Goal: Find specific page/section: Find specific page/section

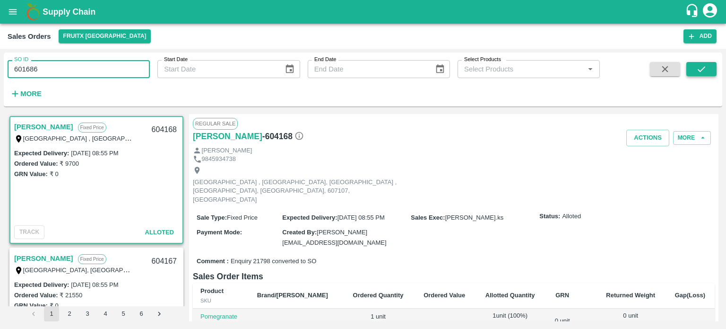
type input "601686"
click at [709, 75] on button "submit" at bounding box center [701, 69] width 30 height 14
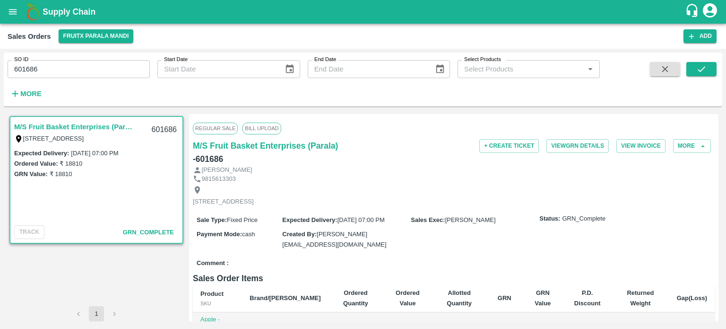
drag, startPoint x: 30, startPoint y: 67, endPoint x: 87, endPoint y: 71, distance: 56.5
click at [87, 71] on input "601686" at bounding box center [79, 69] width 142 height 18
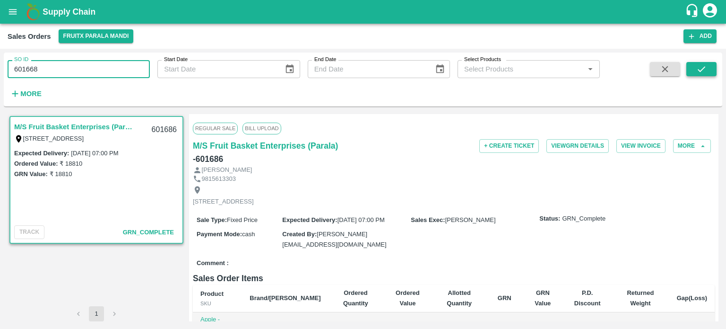
click at [703, 66] on icon "submit" at bounding box center [701, 69] width 10 height 10
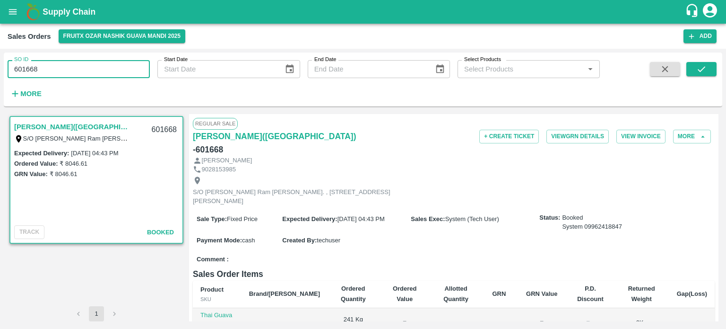
click at [127, 63] on input "601668" at bounding box center [79, 69] width 142 height 18
drag, startPoint x: 23, startPoint y: 71, endPoint x: 99, endPoint y: 58, distance: 77.3
click at [97, 59] on div "SO ID 601668 SO ID" at bounding box center [75, 65] width 150 height 26
click at [24, 71] on input "601668267" at bounding box center [79, 69] width 142 height 18
drag, startPoint x: 21, startPoint y: 69, endPoint x: 121, endPoint y: 77, distance: 100.5
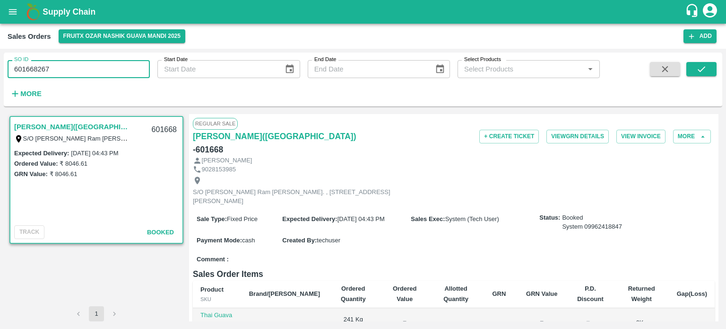
click at [120, 77] on input "601668267" at bounding box center [79, 69] width 142 height 18
click at [123, 76] on input "602267" at bounding box center [79, 69] width 142 height 18
drag, startPoint x: 23, startPoint y: 68, endPoint x: 104, endPoint y: 73, distance: 81.5
click at [104, 73] on input "602267" at bounding box center [79, 69] width 142 height 18
click at [710, 68] on button "submit" at bounding box center [701, 69] width 30 height 14
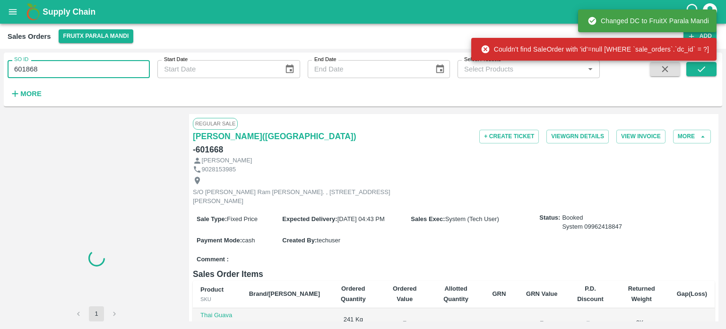
drag, startPoint x: 54, startPoint y: 73, endPoint x: 17, endPoint y: 73, distance: 37.8
click at [17, 73] on input "601868" at bounding box center [79, 69] width 142 height 18
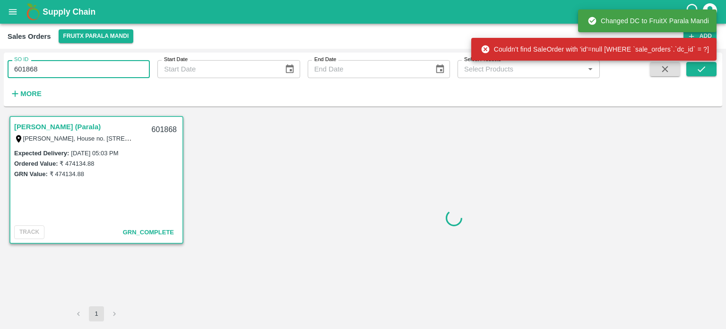
click at [51, 69] on input "601868" at bounding box center [79, 69] width 142 height 18
drag, startPoint x: 51, startPoint y: 69, endPoint x: 10, endPoint y: 69, distance: 40.7
click at [10, 69] on input "601868" at bounding box center [79, 69] width 142 height 18
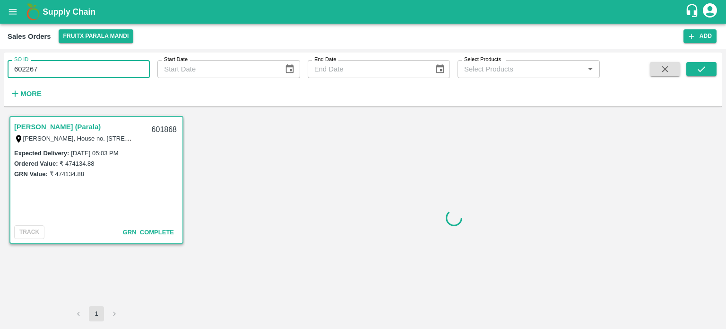
click at [65, 69] on input "602267" at bounding box center [79, 69] width 142 height 18
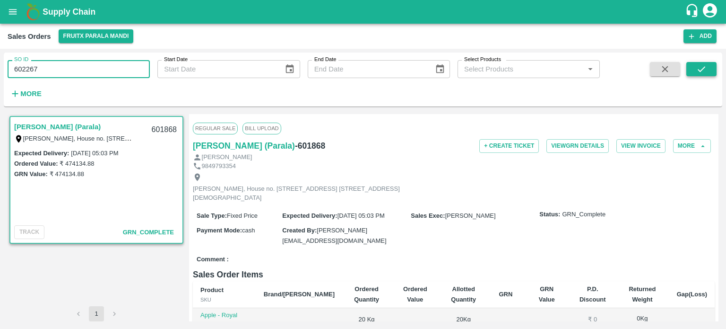
click at [699, 73] on icon "submit" at bounding box center [701, 69] width 10 height 10
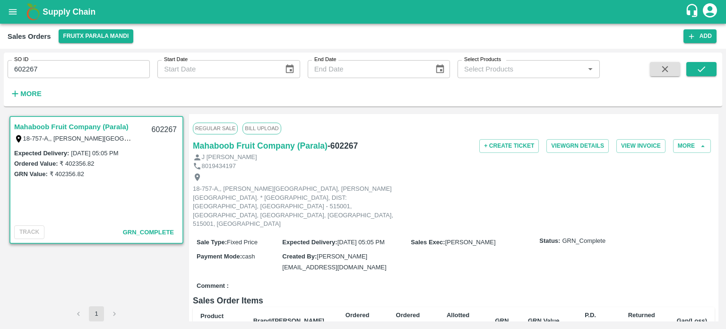
click at [111, 71] on input "602267" at bounding box center [79, 69] width 142 height 18
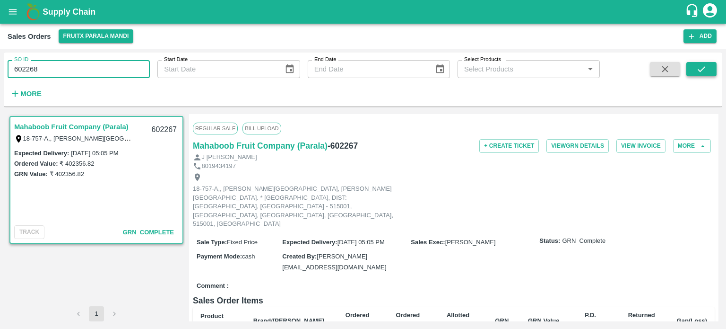
click at [710, 68] on button "submit" at bounding box center [701, 69] width 30 height 14
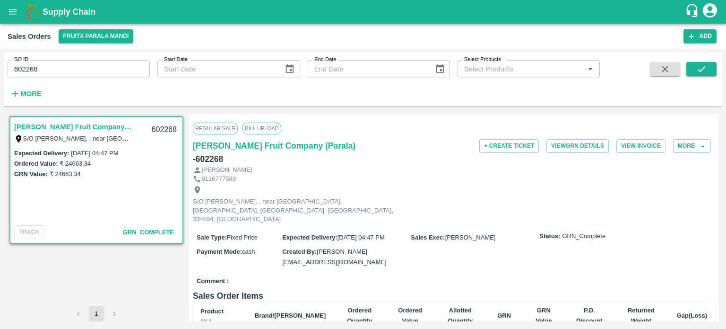
click at [81, 54] on div "SO ID 602268 SO ID" at bounding box center [75, 65] width 150 height 26
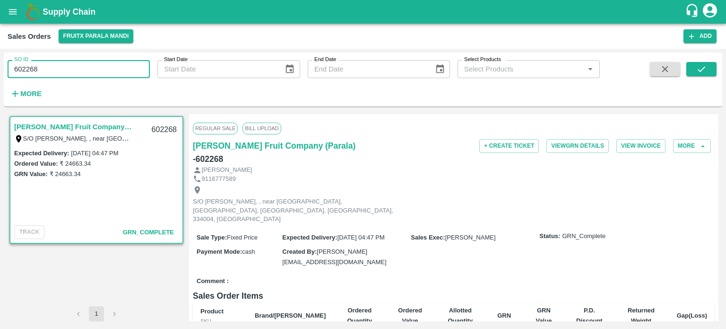
drag, startPoint x: 64, startPoint y: 75, endPoint x: 113, endPoint y: 75, distance: 49.2
click at [113, 75] on input "602268" at bounding box center [79, 69] width 142 height 18
click at [115, 70] on input "602196" at bounding box center [79, 69] width 142 height 18
click at [692, 73] on button "submit" at bounding box center [701, 69] width 30 height 14
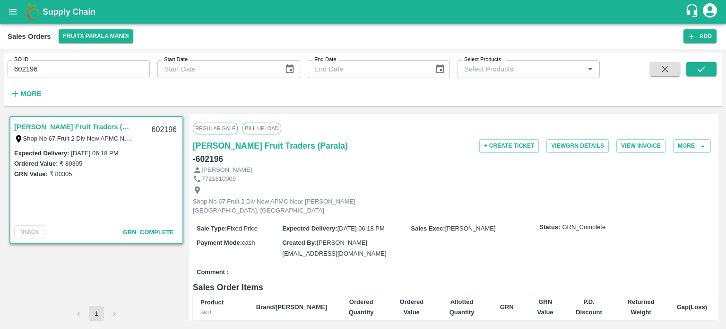
drag, startPoint x: 84, startPoint y: 66, endPoint x: 69, endPoint y: 69, distance: 15.6
click at [84, 66] on input "602196" at bounding box center [79, 69] width 142 height 18
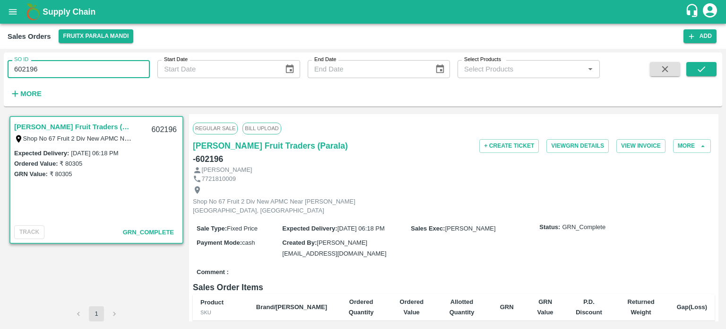
drag, startPoint x: 24, startPoint y: 66, endPoint x: 75, endPoint y: 72, distance: 51.5
click at [75, 72] on input "602196" at bounding box center [79, 69] width 142 height 18
click at [699, 68] on icon "submit" at bounding box center [701, 69] width 10 height 10
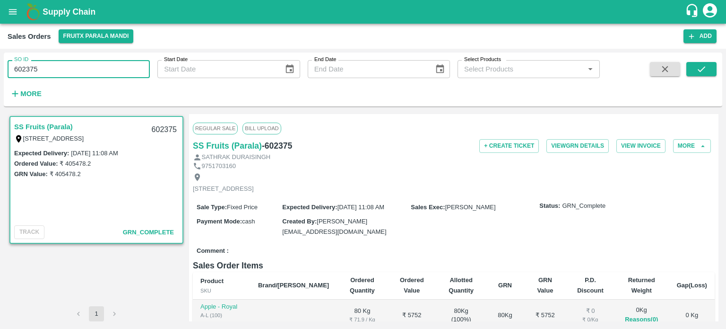
click at [88, 69] on input "602375" at bounding box center [79, 69] width 142 height 18
drag, startPoint x: 34, startPoint y: 68, endPoint x: 101, endPoint y: 73, distance: 67.4
click at [101, 73] on input "602375" at bounding box center [79, 69] width 142 height 18
click at [690, 69] on button "submit" at bounding box center [701, 69] width 30 height 14
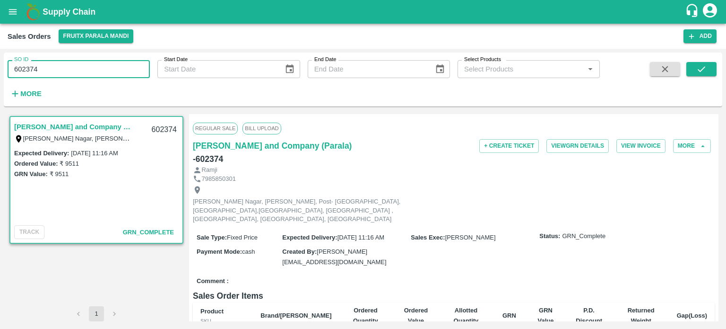
click at [87, 66] on input "602374" at bounding box center [79, 69] width 142 height 18
drag, startPoint x: 32, startPoint y: 69, endPoint x: 69, endPoint y: 71, distance: 36.9
click at [69, 71] on input "602374" at bounding box center [79, 69] width 142 height 18
click at [71, 69] on input "602373" at bounding box center [79, 69] width 142 height 18
click at [689, 68] on button "submit" at bounding box center [701, 69] width 30 height 14
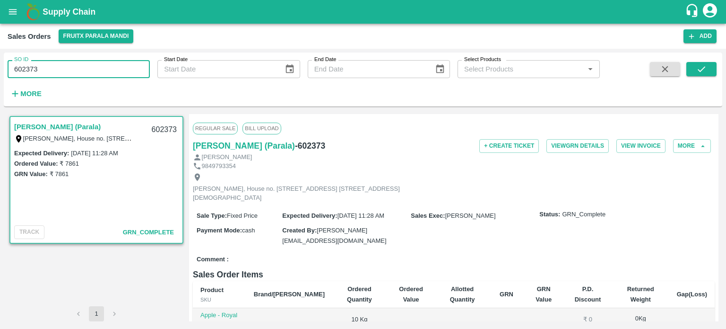
click at [71, 76] on input "602373" at bounding box center [79, 69] width 142 height 18
drag, startPoint x: 26, startPoint y: 69, endPoint x: 91, endPoint y: 69, distance: 64.3
click at [89, 71] on input "602373" at bounding box center [79, 69] width 142 height 18
click at [91, 68] on input "602475" at bounding box center [79, 69] width 142 height 18
click at [694, 68] on button "submit" at bounding box center [701, 69] width 30 height 14
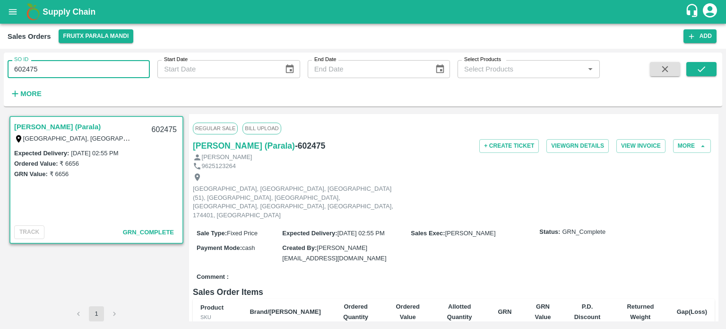
drag, startPoint x: 33, startPoint y: 64, endPoint x: 62, endPoint y: 63, distance: 29.3
click at [62, 63] on input "602475" at bounding box center [79, 69] width 142 height 18
click at [62, 62] on input "602476" at bounding box center [79, 69] width 142 height 18
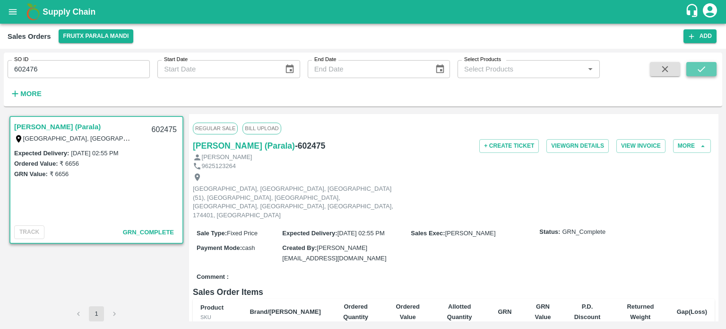
click at [690, 74] on button "submit" at bounding box center [701, 69] width 30 height 14
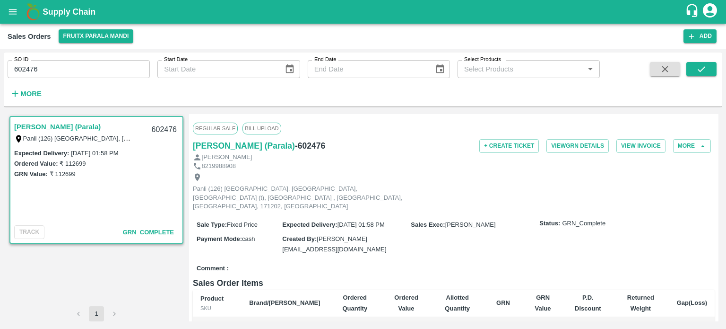
click at [63, 69] on input "602476" at bounding box center [79, 69] width 142 height 18
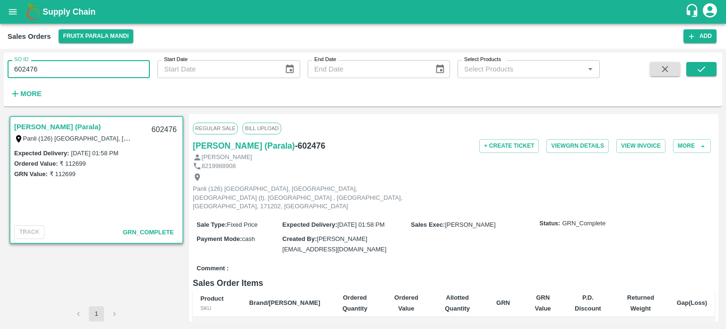
drag, startPoint x: 23, startPoint y: 66, endPoint x: 95, endPoint y: 63, distance: 71.9
click at [95, 63] on input "602476" at bounding box center [79, 69] width 142 height 18
click at [711, 72] on button "submit" at bounding box center [701, 69] width 30 height 14
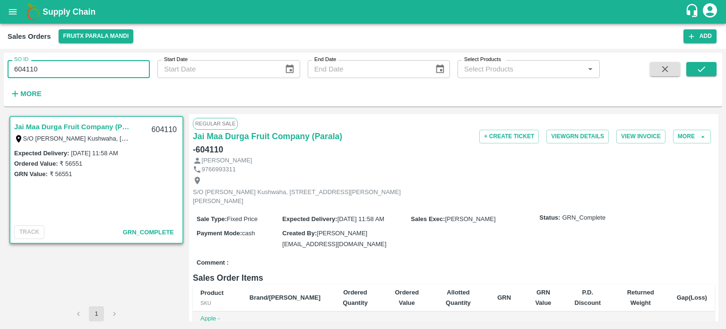
click at [77, 69] on input "604110" at bounding box center [79, 69] width 142 height 18
drag, startPoint x: 30, startPoint y: 68, endPoint x: 76, endPoint y: 62, distance: 46.2
click at [76, 62] on input "604110" at bounding box center [79, 69] width 142 height 18
click at [75, 62] on input "604127" at bounding box center [79, 69] width 142 height 18
click at [694, 73] on button "submit" at bounding box center [701, 69] width 30 height 14
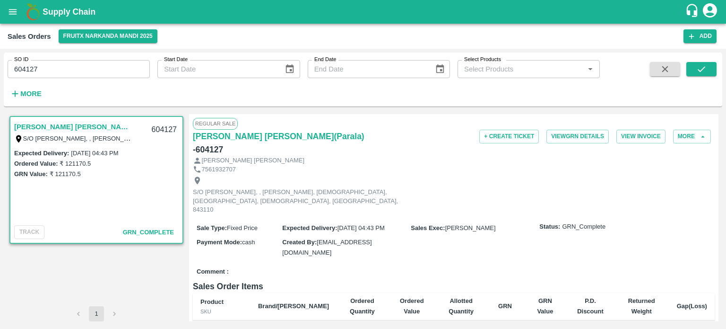
click at [80, 68] on input "604127" at bounding box center [79, 69] width 142 height 18
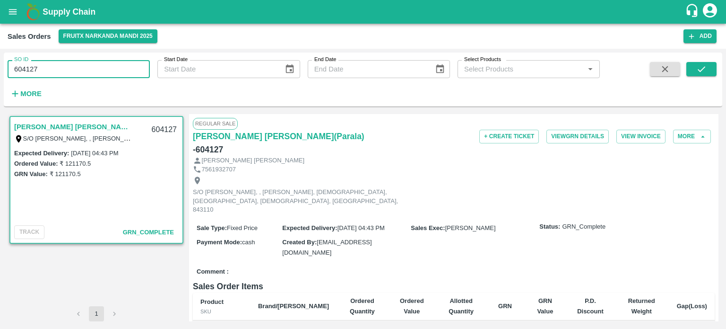
drag, startPoint x: 33, startPoint y: 66, endPoint x: 100, endPoint y: 49, distance: 69.1
click at [99, 50] on div "SO ID 604127 SO ID Start Date Start Date End Date End Date Select Products Sele…" at bounding box center [363, 189] width 726 height 280
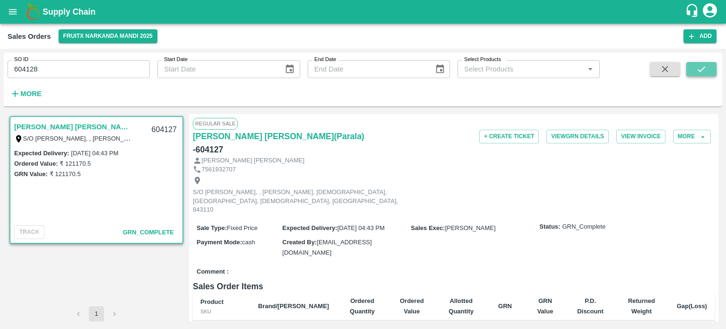
drag, startPoint x: 704, startPoint y: 73, endPoint x: 690, endPoint y: 85, distance: 17.8
click at [704, 73] on icon "submit" at bounding box center [701, 69] width 10 height 10
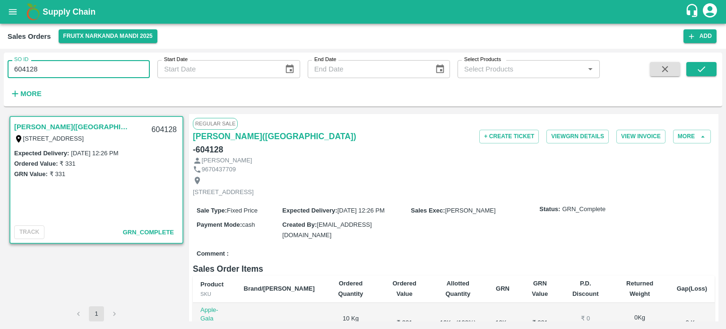
click at [78, 66] on input "604128" at bounding box center [79, 69] width 142 height 18
drag, startPoint x: 32, startPoint y: 64, endPoint x: 123, endPoint y: 65, distance: 90.8
click at [121, 66] on input "604128" at bounding box center [79, 69] width 142 height 18
click at [686, 71] on button "submit" at bounding box center [701, 69] width 30 height 14
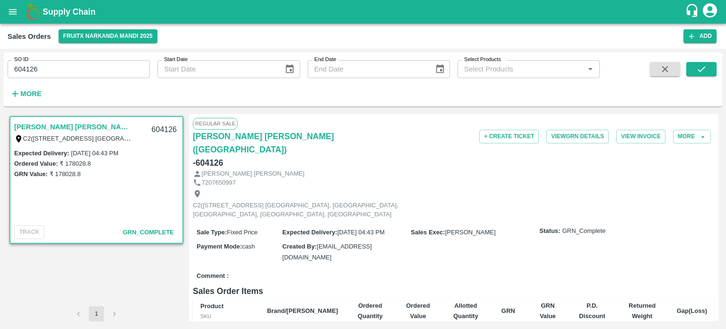
click at [62, 69] on input "604126" at bounding box center [79, 69] width 142 height 18
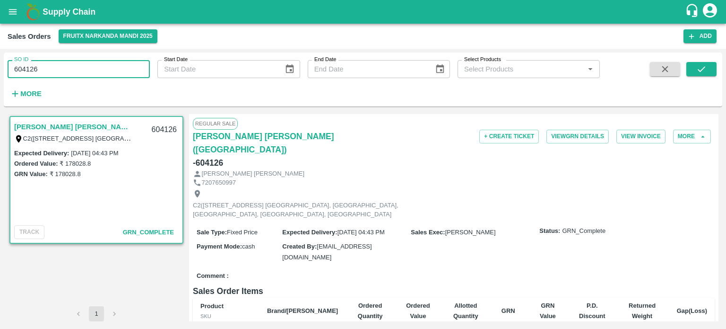
drag, startPoint x: 35, startPoint y: 65, endPoint x: 85, endPoint y: 66, distance: 50.1
click at [85, 66] on input "604126" at bounding box center [79, 69] width 142 height 18
click at [85, 66] on input "604129" at bounding box center [79, 69] width 142 height 18
click at [711, 74] on button "submit" at bounding box center [701, 69] width 30 height 14
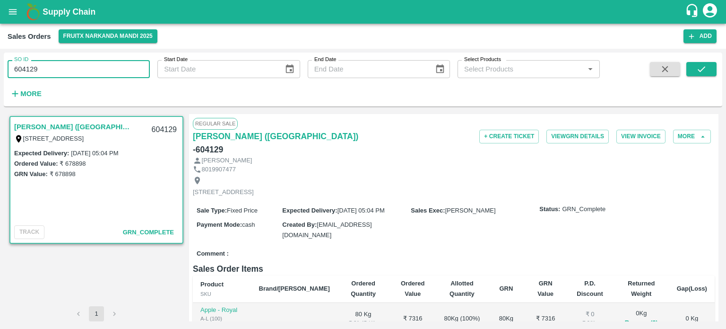
drag, startPoint x: 30, startPoint y: 64, endPoint x: 85, endPoint y: 61, distance: 55.4
click at [82, 63] on input "604129" at bounding box center [79, 69] width 142 height 18
click at [82, 68] on input "604132" at bounding box center [79, 69] width 142 height 18
click at [694, 70] on button "submit" at bounding box center [701, 69] width 30 height 14
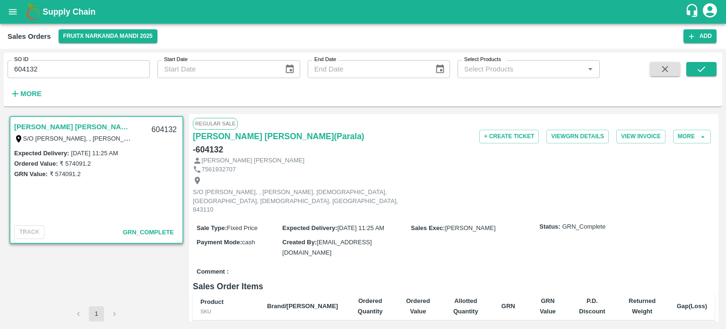
drag, startPoint x: 78, startPoint y: 62, endPoint x: 68, endPoint y: 66, distance: 10.0
click at [78, 62] on input "604132" at bounding box center [79, 69] width 142 height 18
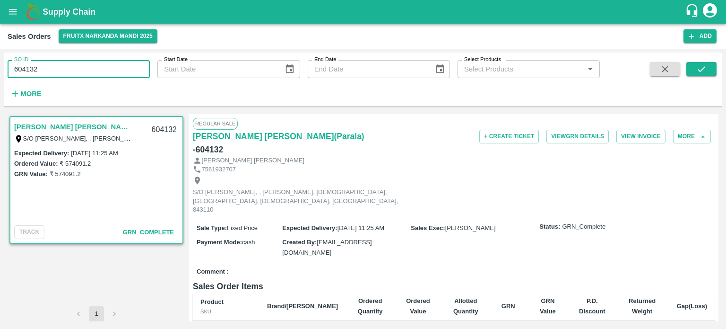
drag, startPoint x: 35, startPoint y: 66, endPoint x: 93, endPoint y: 61, distance: 58.3
click at [93, 61] on input "604132" at bounding box center [79, 69] width 142 height 18
click at [112, 66] on input "604130" at bounding box center [79, 69] width 142 height 18
drag, startPoint x: 33, startPoint y: 63, endPoint x: 56, endPoint y: 63, distance: 23.6
click at [56, 63] on input "604131" at bounding box center [79, 69] width 142 height 18
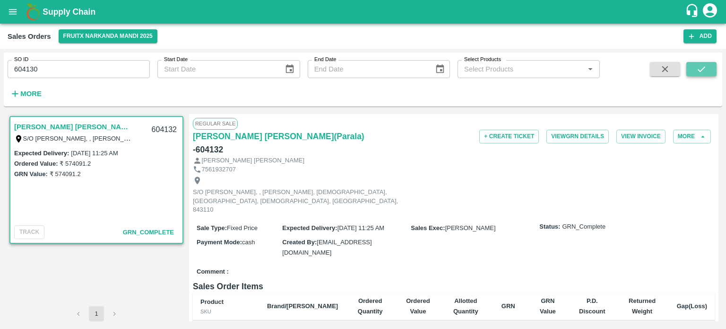
click at [715, 69] on button "submit" at bounding box center [701, 69] width 30 height 14
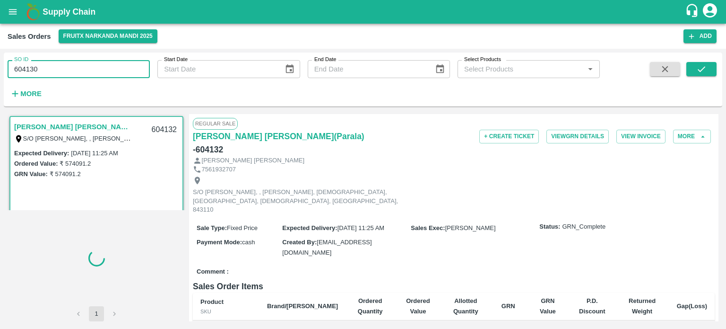
click at [103, 71] on input "604130" at bounding box center [79, 69] width 142 height 18
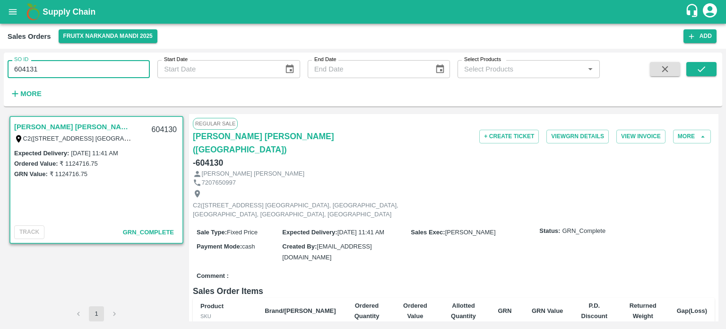
drag, startPoint x: 692, startPoint y: 72, endPoint x: 681, endPoint y: 76, distance: 12.1
click at [693, 72] on button "submit" at bounding box center [701, 69] width 30 height 14
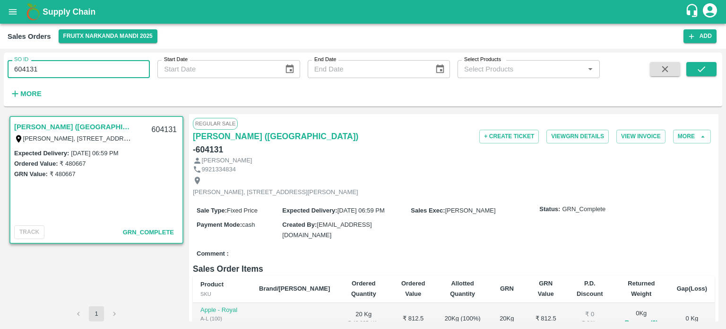
click at [74, 65] on input "604131" at bounding box center [79, 69] width 142 height 18
click at [96, 67] on input "604131" at bounding box center [79, 69] width 142 height 18
click at [108, 71] on input "604134" at bounding box center [79, 69] width 142 height 18
click at [688, 66] on button "submit" at bounding box center [701, 69] width 30 height 14
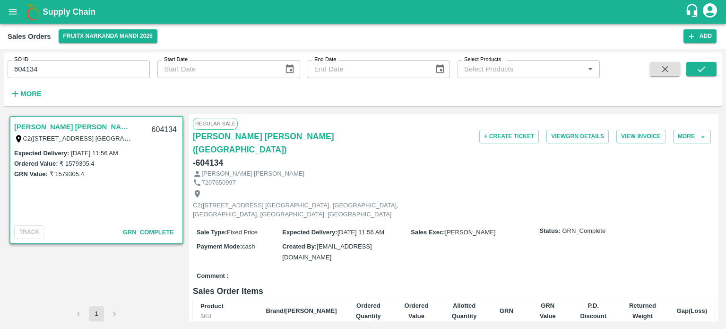
click at [93, 71] on input "604134" at bounding box center [79, 69] width 142 height 18
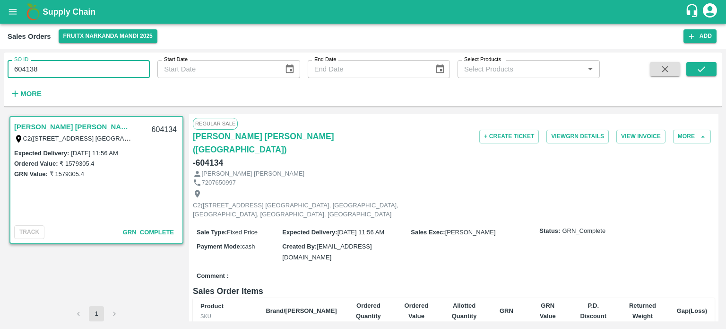
click at [93, 71] on input "604138" at bounding box center [79, 69] width 142 height 18
click at [701, 80] on span at bounding box center [701, 81] width 30 height 39
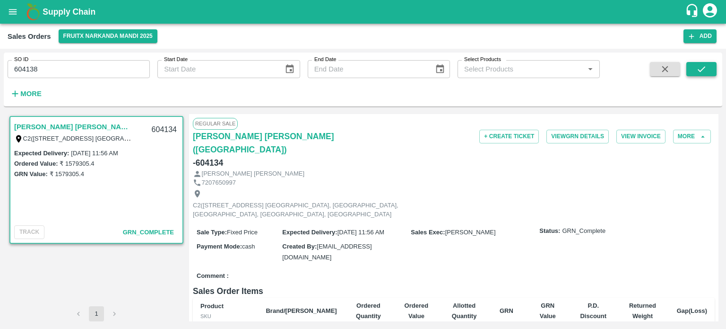
click at [701, 74] on icon "submit" at bounding box center [701, 69] width 10 height 10
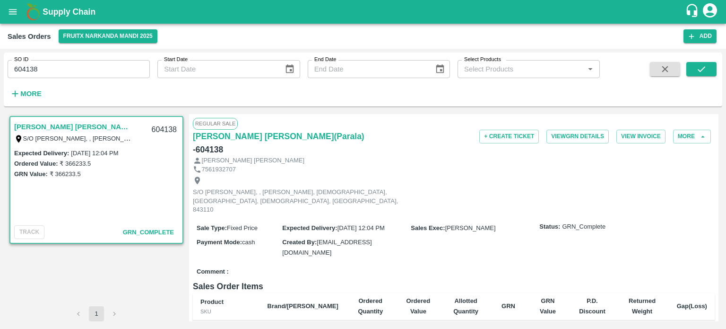
click at [102, 68] on input "604138" at bounding box center [79, 69] width 142 height 18
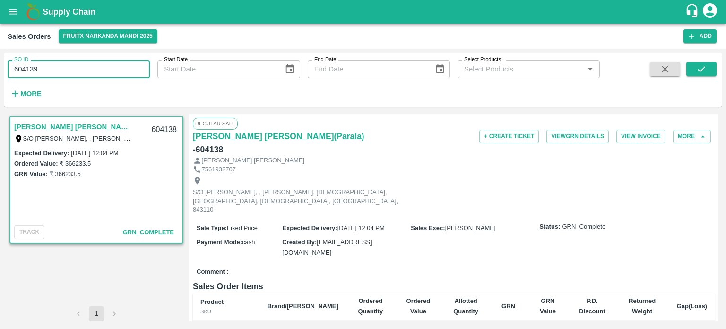
click at [102, 68] on input "604139" at bounding box center [79, 69] width 142 height 18
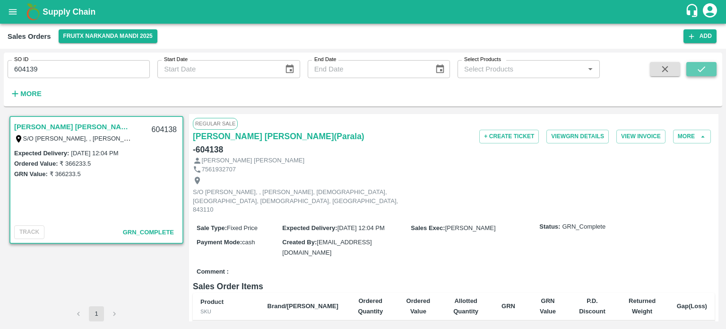
click at [690, 70] on button "submit" at bounding box center [701, 69] width 30 height 14
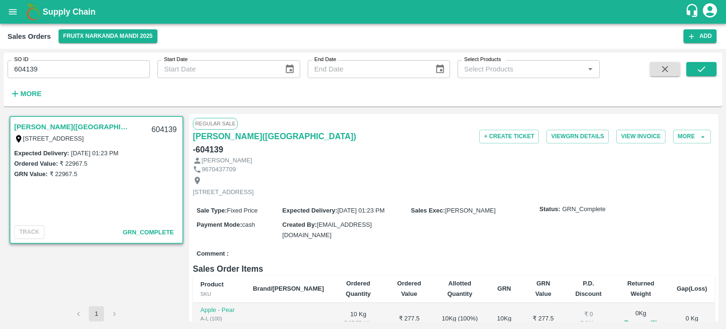
click at [81, 69] on input "604139" at bounding box center [79, 69] width 142 height 18
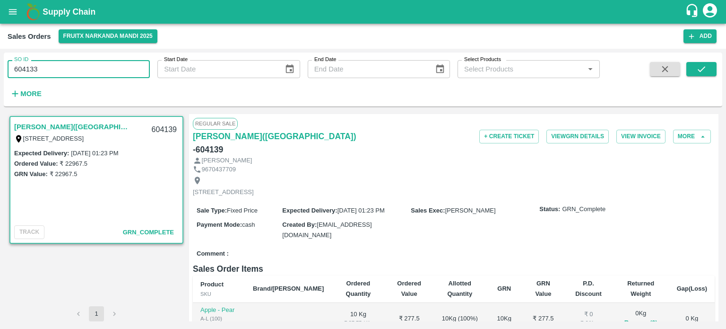
click at [81, 69] on input "604133" at bounding box center [79, 69] width 142 height 18
click at [689, 68] on button "submit" at bounding box center [701, 69] width 30 height 14
click at [64, 62] on input "604133" at bounding box center [79, 69] width 142 height 18
drag, startPoint x: 30, startPoint y: 66, endPoint x: 113, endPoint y: 56, distance: 83.3
click at [113, 56] on div "SO ID 604133 SO ID" at bounding box center [75, 65] width 150 height 26
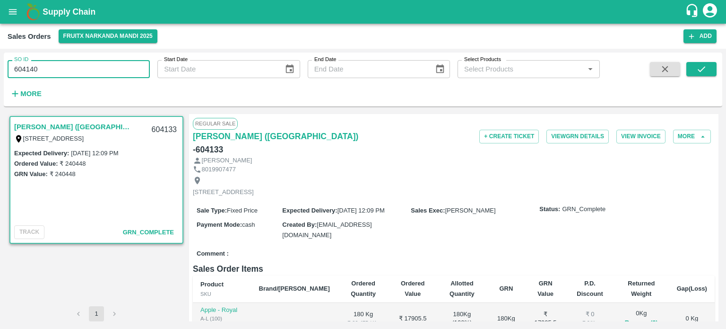
click at [98, 69] on input "604140" at bounding box center [79, 69] width 142 height 18
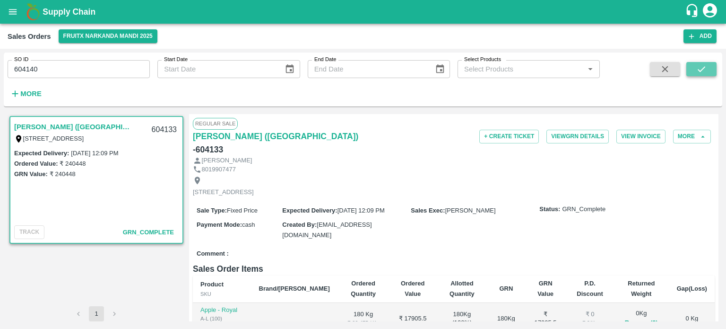
click at [696, 70] on icon "submit" at bounding box center [701, 69] width 10 height 10
click at [71, 70] on input "604140" at bounding box center [79, 69] width 142 height 18
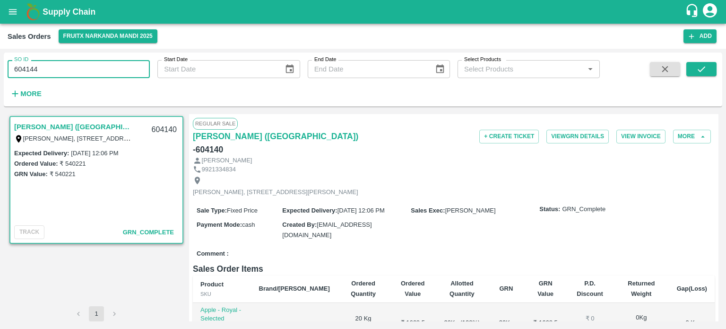
click at [71, 70] on input "604144" at bounding box center [79, 69] width 142 height 18
click at [693, 76] on span at bounding box center [701, 81] width 30 height 39
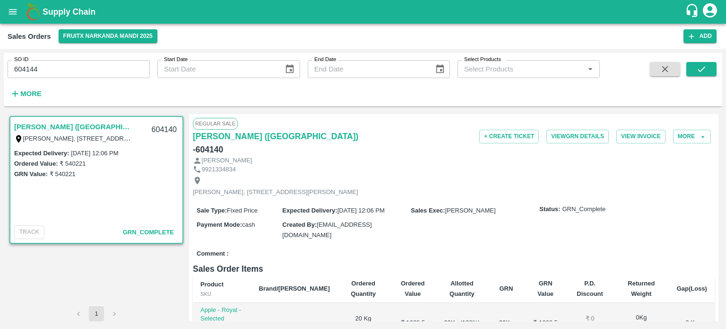
click at [700, 61] on div "SO ID 604144 SO ID Start Date Start Date End Date End Date Select Products Sele…" at bounding box center [363, 79] width 719 height 46
click at [696, 67] on icon "submit" at bounding box center [701, 69] width 10 height 10
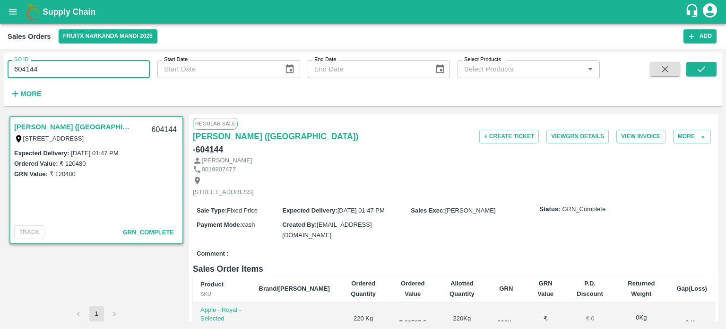
click at [93, 70] on input "604144" at bounding box center [79, 69] width 142 height 18
click at [695, 70] on button "submit" at bounding box center [701, 69] width 30 height 14
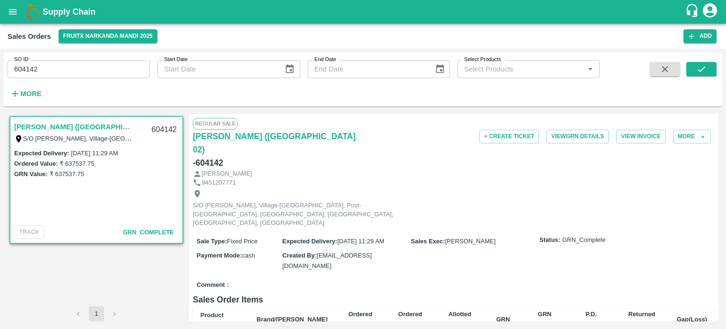
click at [98, 69] on input "604142" at bounding box center [79, 69] width 142 height 18
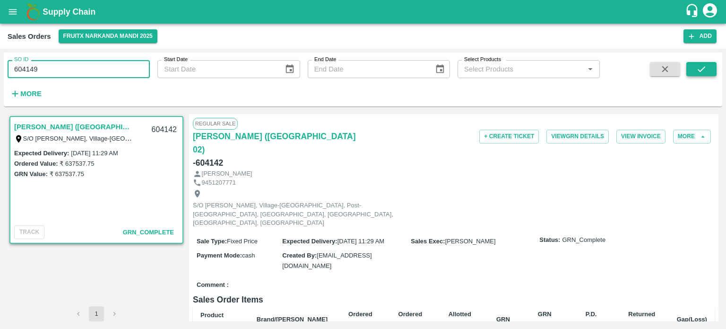
click at [703, 74] on icon "submit" at bounding box center [701, 69] width 10 height 10
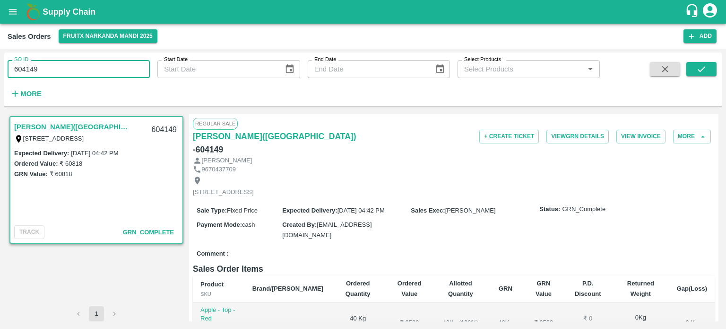
click at [69, 70] on input "604149" at bounding box center [79, 69] width 142 height 18
drag, startPoint x: 30, startPoint y: 66, endPoint x: 121, endPoint y: 71, distance: 90.9
click at [121, 71] on input "604149" at bounding box center [79, 69] width 142 height 18
click at [123, 72] on input "604153" at bounding box center [79, 69] width 142 height 18
click at [689, 71] on button "submit" at bounding box center [701, 69] width 30 height 14
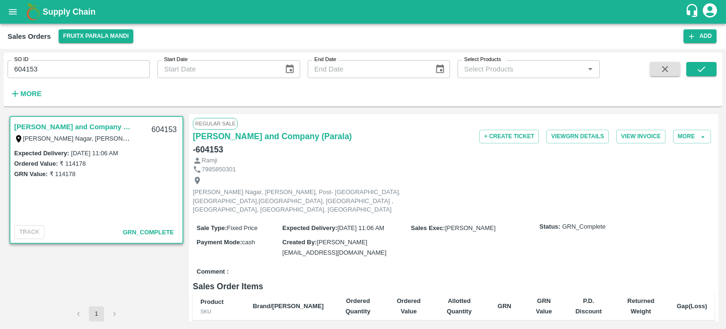
click at [69, 60] on div "SO ID 604153 SO ID" at bounding box center [75, 65] width 150 height 26
click at [68, 65] on input "604153" at bounding box center [79, 69] width 142 height 18
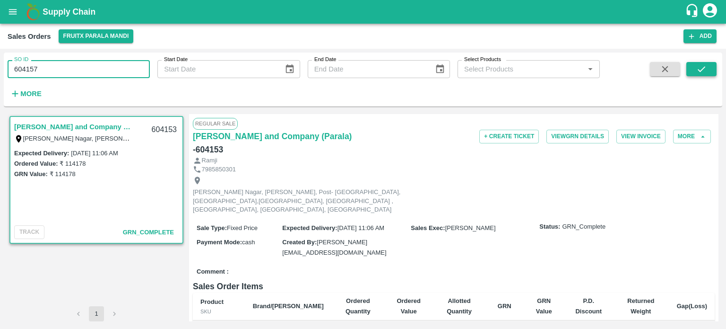
click at [694, 71] on button "submit" at bounding box center [701, 69] width 30 height 14
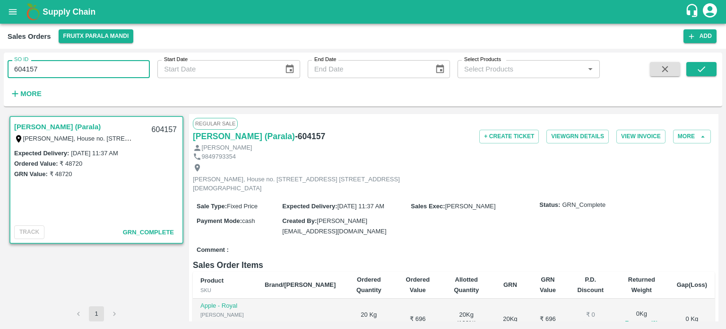
click at [33, 69] on input "604157" at bounding box center [79, 69] width 142 height 18
click at [65, 69] on input "604147" at bounding box center [79, 69] width 142 height 18
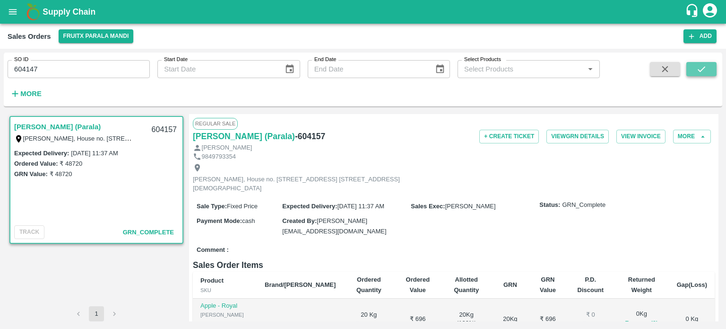
click at [692, 69] on button "submit" at bounding box center [701, 69] width 30 height 14
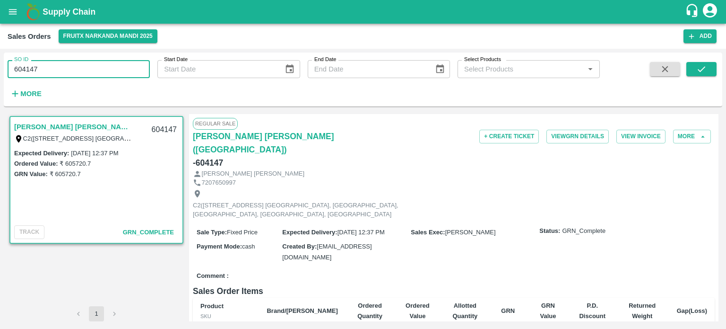
click at [81, 71] on input "604147" at bounding box center [79, 69] width 142 height 18
click at [711, 68] on button "submit" at bounding box center [701, 69] width 30 height 14
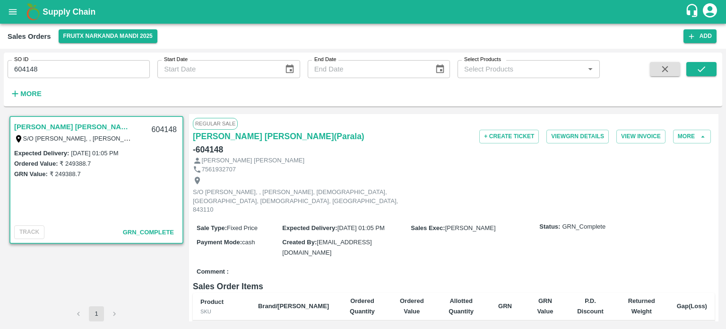
click at [101, 78] on input "604148" at bounding box center [79, 69] width 142 height 18
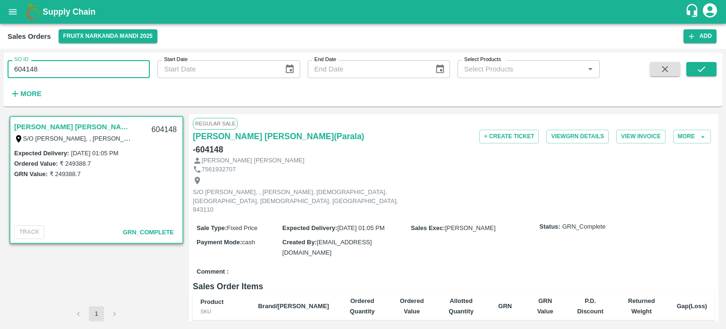
drag, startPoint x: 30, startPoint y: 67, endPoint x: 78, endPoint y: 63, distance: 47.4
click at [78, 63] on input "604148" at bounding box center [79, 69] width 142 height 18
click at [87, 61] on input "604154" at bounding box center [79, 69] width 142 height 18
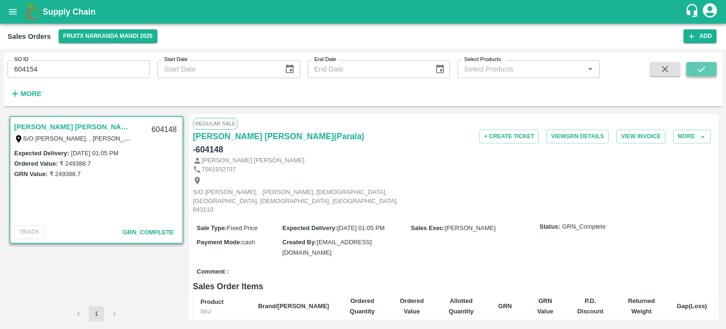
click at [688, 73] on button "submit" at bounding box center [701, 69] width 30 height 14
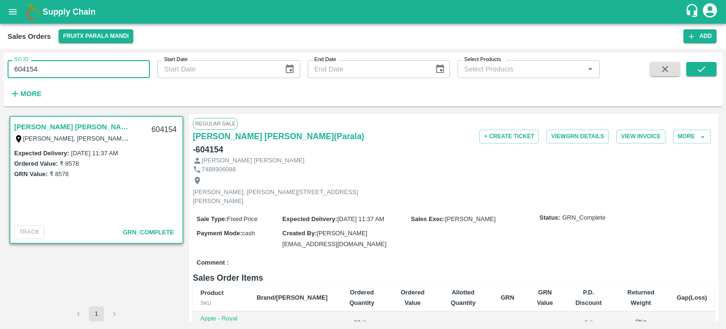
drag, startPoint x: 30, startPoint y: 68, endPoint x: 71, endPoint y: 68, distance: 40.7
click at [71, 68] on input "604154" at bounding box center [79, 69] width 142 height 18
type input "604160"
drag, startPoint x: 694, startPoint y: 67, endPoint x: 689, endPoint y: 66, distance: 4.8
click at [694, 67] on button "submit" at bounding box center [701, 69] width 30 height 14
